Goal: Information Seeking & Learning: Check status

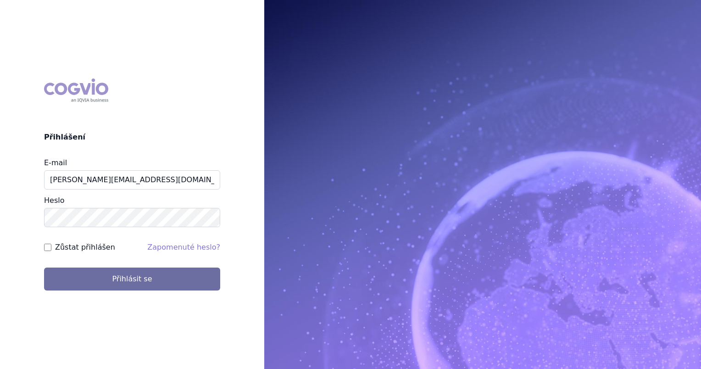
type input "marek.sejval@astrazeneca.com"
click at [44, 267] on button "Přihlásit se" at bounding box center [132, 278] width 176 height 23
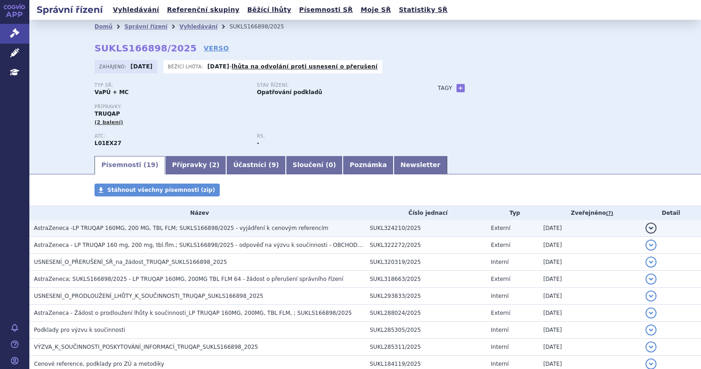
click at [240, 223] on td "AstraZeneca -LP TRUQAP 160MG, 200 MG, TBL FLM; SUKLS166898/2025 - vyjádření k c…" at bounding box center [197, 228] width 336 height 17
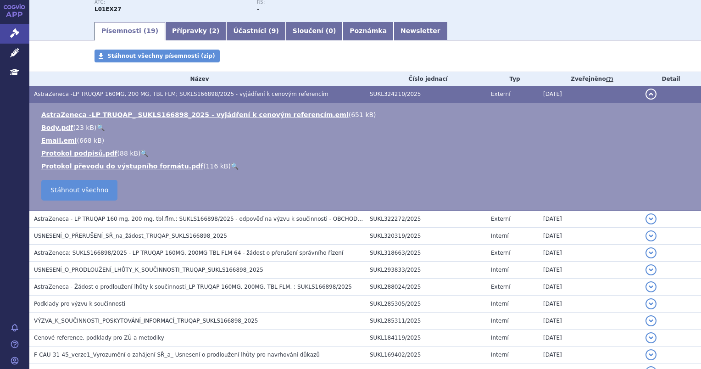
scroll to position [138, 0]
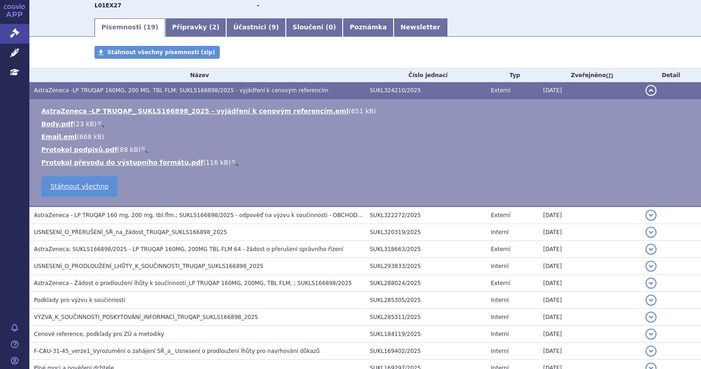
click at [641, 92] on td "detail" at bounding box center [671, 90] width 60 height 17
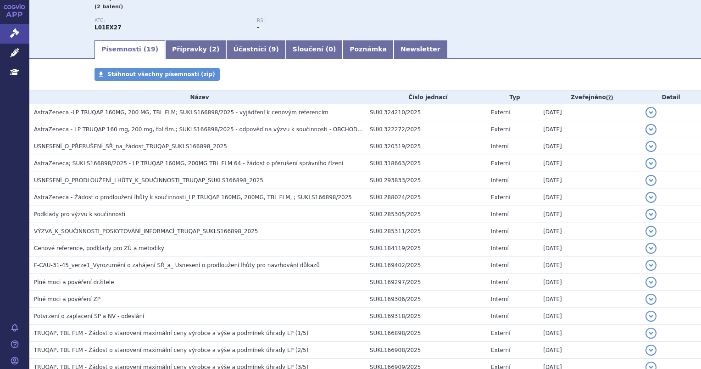
scroll to position [0, 0]
